Goal: Task Accomplishment & Management: Use online tool/utility

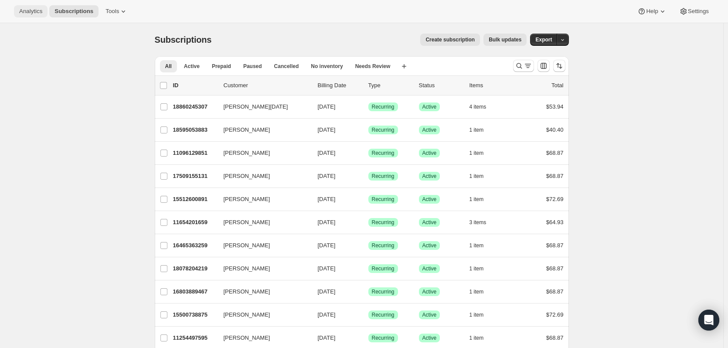
click at [30, 14] on span "Analytics" at bounding box center [30, 11] width 23 height 7
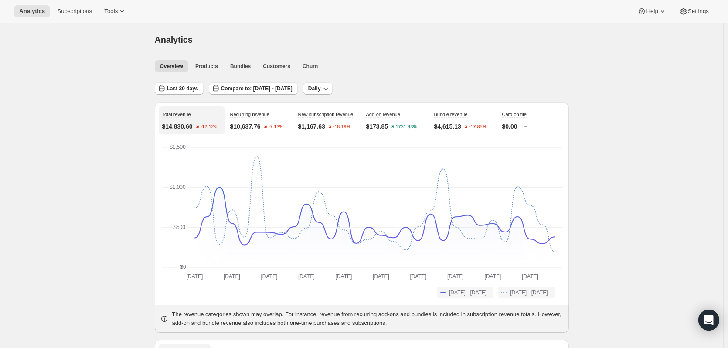
scroll to position [3, 0]
click at [164, 86] on icon "button" at bounding box center [162, 86] width 6 height 6
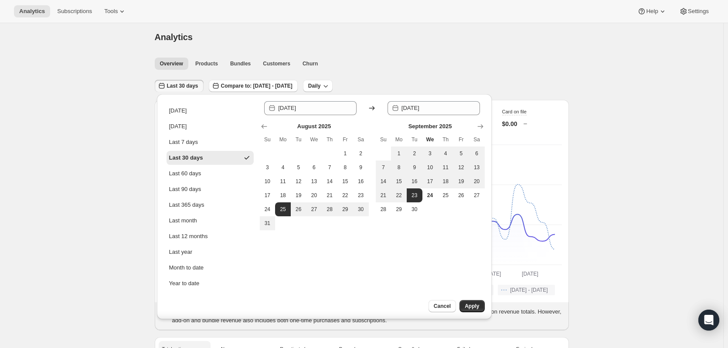
click at [343, 57] on div "Overview Products Bundles Customers Churn More views Overview Products Bundles …" at bounding box center [358, 63] width 419 height 19
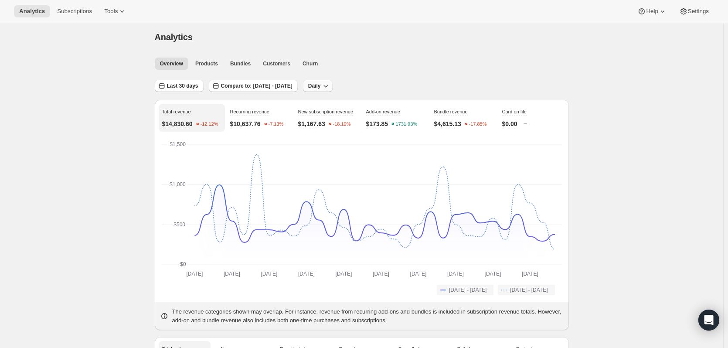
click at [333, 91] on button "Daily" at bounding box center [318, 86] width 30 height 12
click at [351, 120] on button "Weekly" at bounding box center [340, 119] width 25 height 14
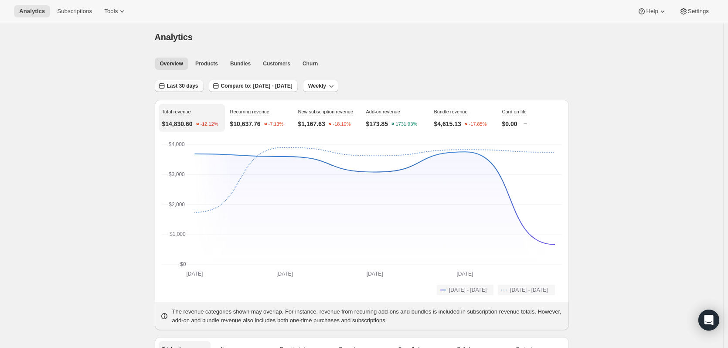
click at [169, 86] on span "Last 30 days" at bounding box center [182, 85] width 31 height 7
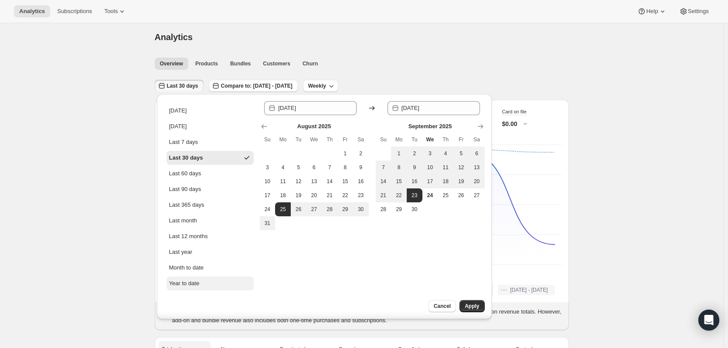
click at [193, 285] on div "Year to date" at bounding box center [184, 283] width 30 height 9
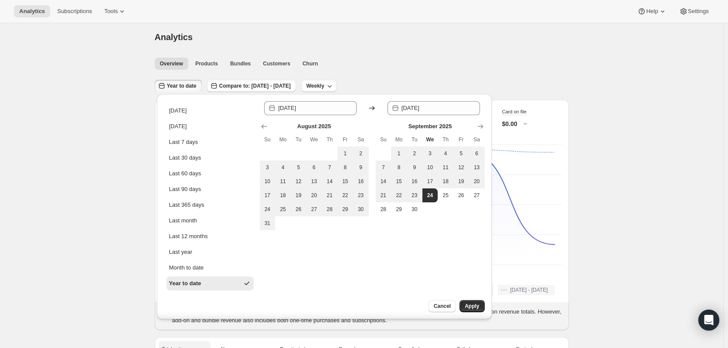
type input "[DATE]"
click at [468, 302] on button "Apply" at bounding box center [471, 306] width 25 height 12
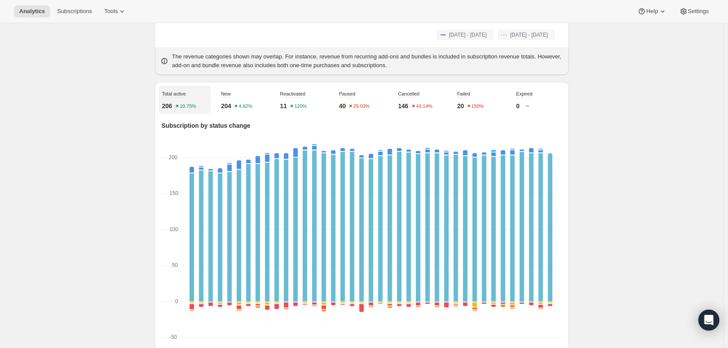
scroll to position [258, 0]
